Goal: Check status: Check status

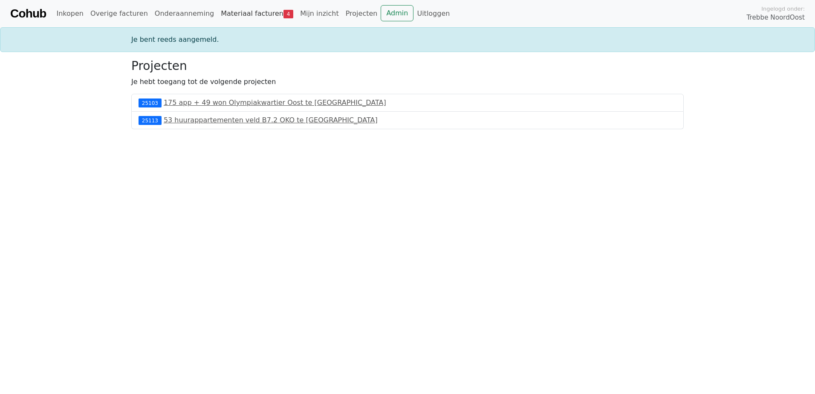
click at [248, 13] on link "Materiaal facturen 4" at bounding box center [256, 13] width 79 height 17
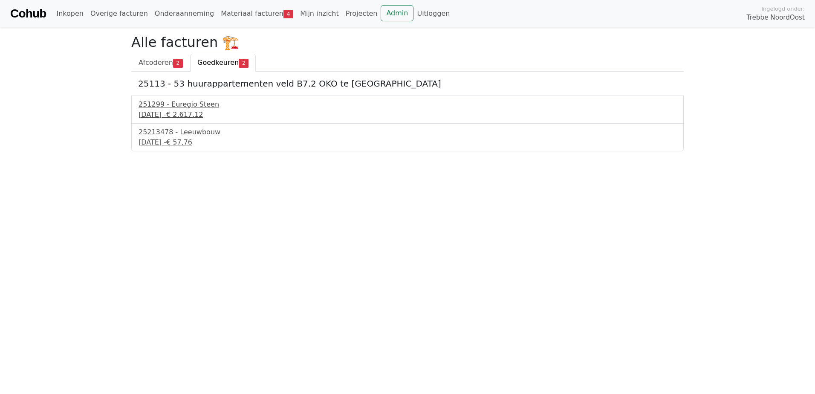
click at [193, 106] on div "251299 - Euregio Steen" at bounding box center [408, 104] width 538 height 10
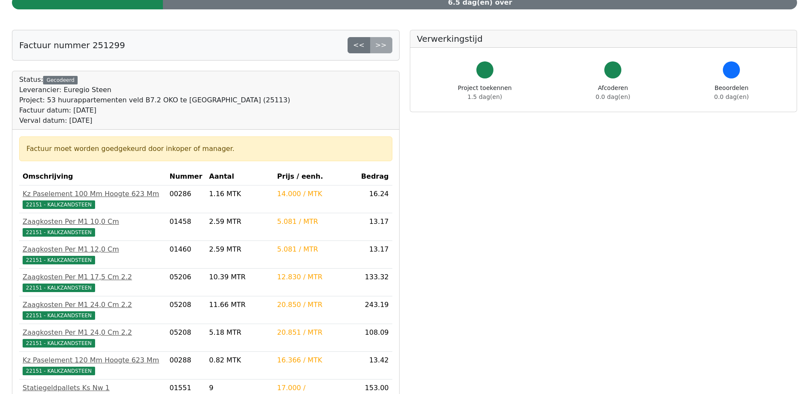
scroll to position [128, 0]
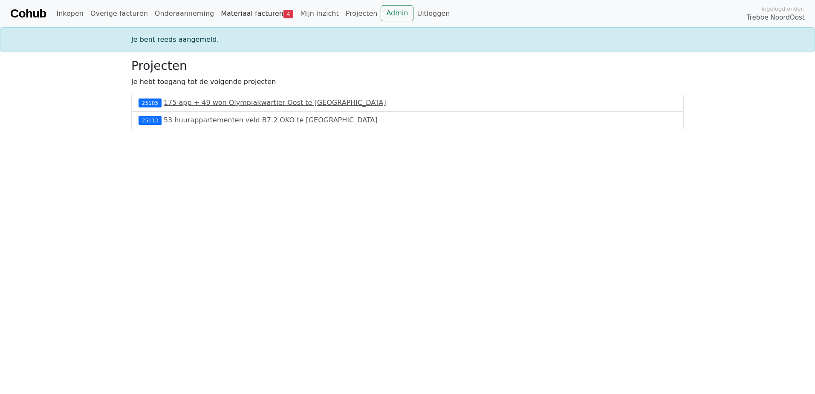
click at [234, 10] on link "Materiaal facturen 4" at bounding box center [256, 13] width 79 height 17
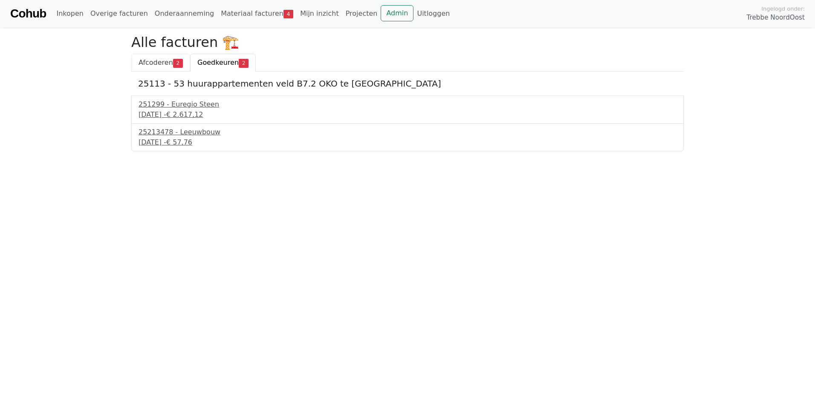
click at [162, 62] on span "Afcoderen" at bounding box center [156, 62] width 35 height 8
click at [208, 67] on span "Goedkeuren" at bounding box center [217, 62] width 41 height 8
drag, startPoint x: 208, startPoint y: 172, endPoint x: 208, endPoint y: 167, distance: 4.7
click at [208, 151] on html "Cohub Inkopen Overige facturen Onderaanneming Materiaal facturen 4 Mijn inzicht…" at bounding box center [407, 75] width 815 height 151
click at [201, 140] on div "16 september 2025 - € 57,76" at bounding box center [408, 142] width 538 height 10
